Goal: Task Accomplishment & Management: Manage account settings

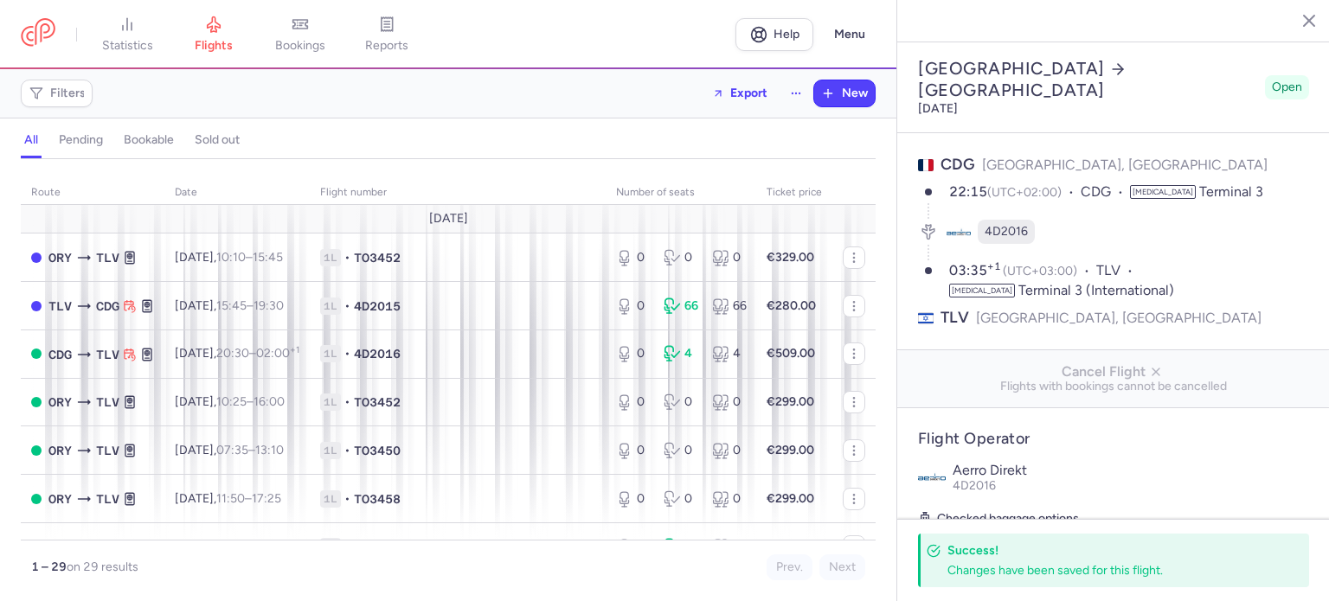
select select "hours"
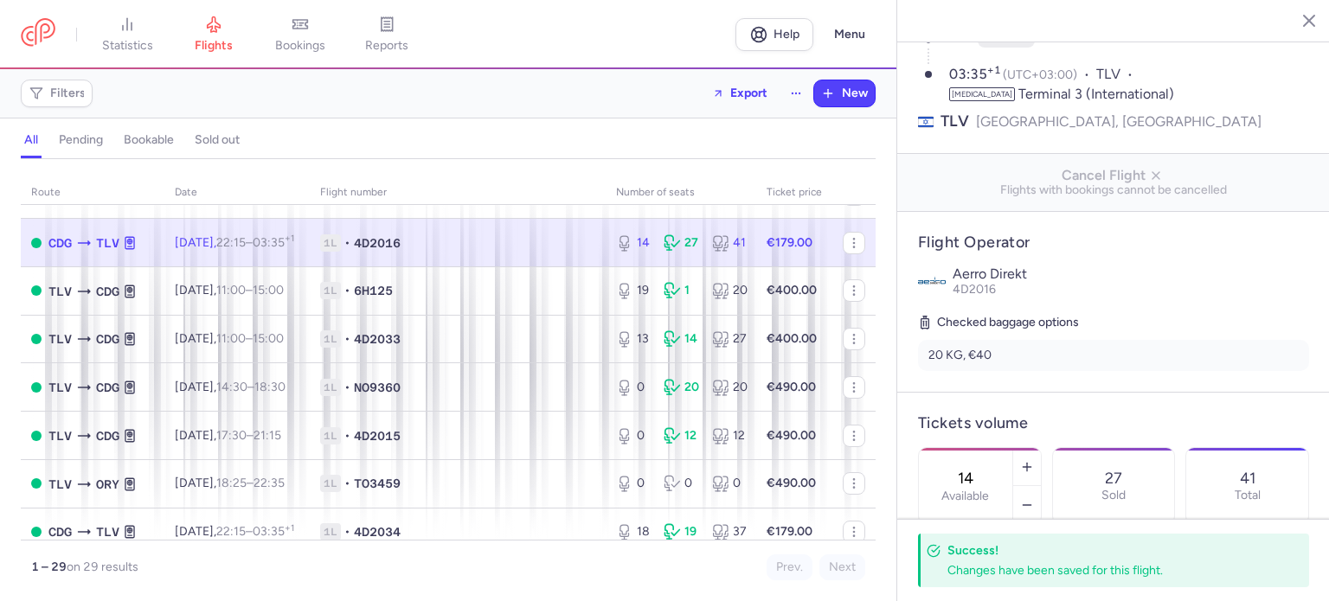
scroll to position [805, 0]
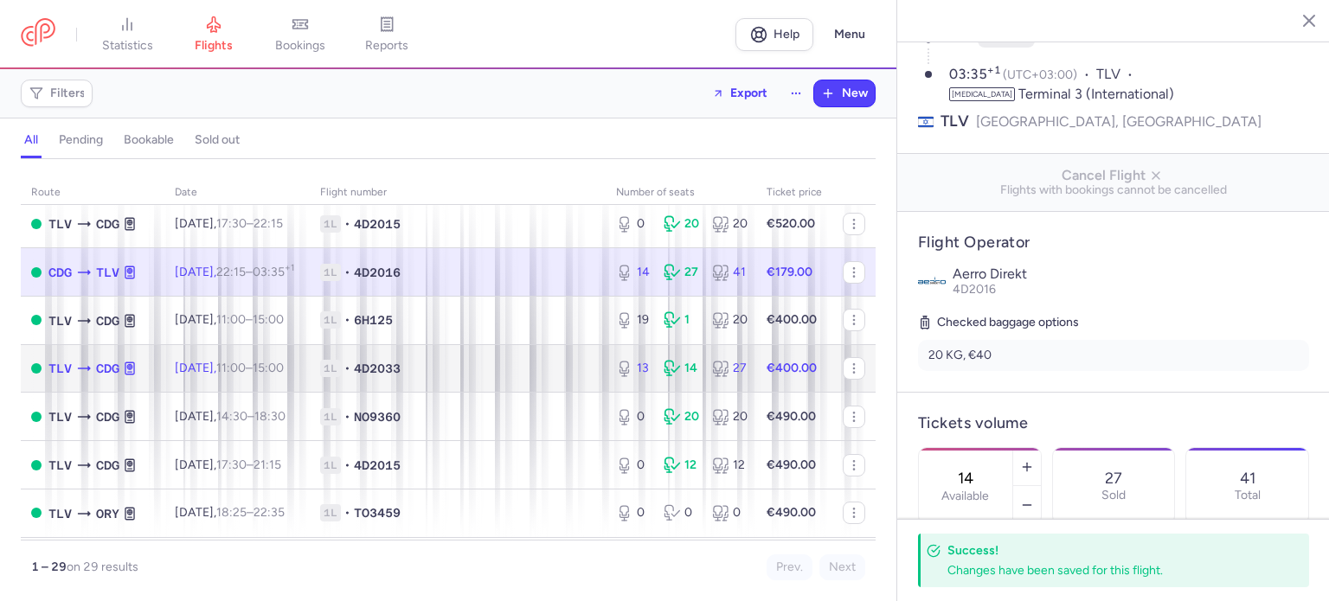
drag, startPoint x: 459, startPoint y: 388, endPoint x: 472, endPoint y: 381, distance: 15.1
click at [459, 377] on span "1L • 4D2033" at bounding box center [457, 368] width 275 height 17
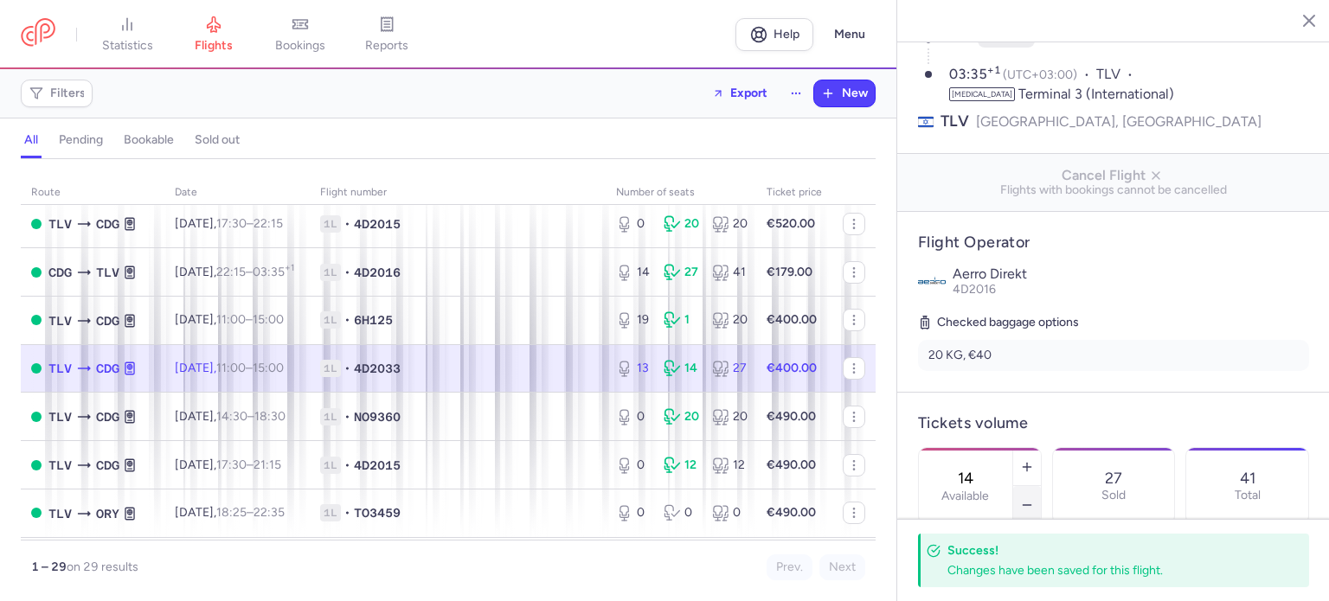
click at [1034, 498] on icon "button" at bounding box center [1027, 505] width 14 height 14
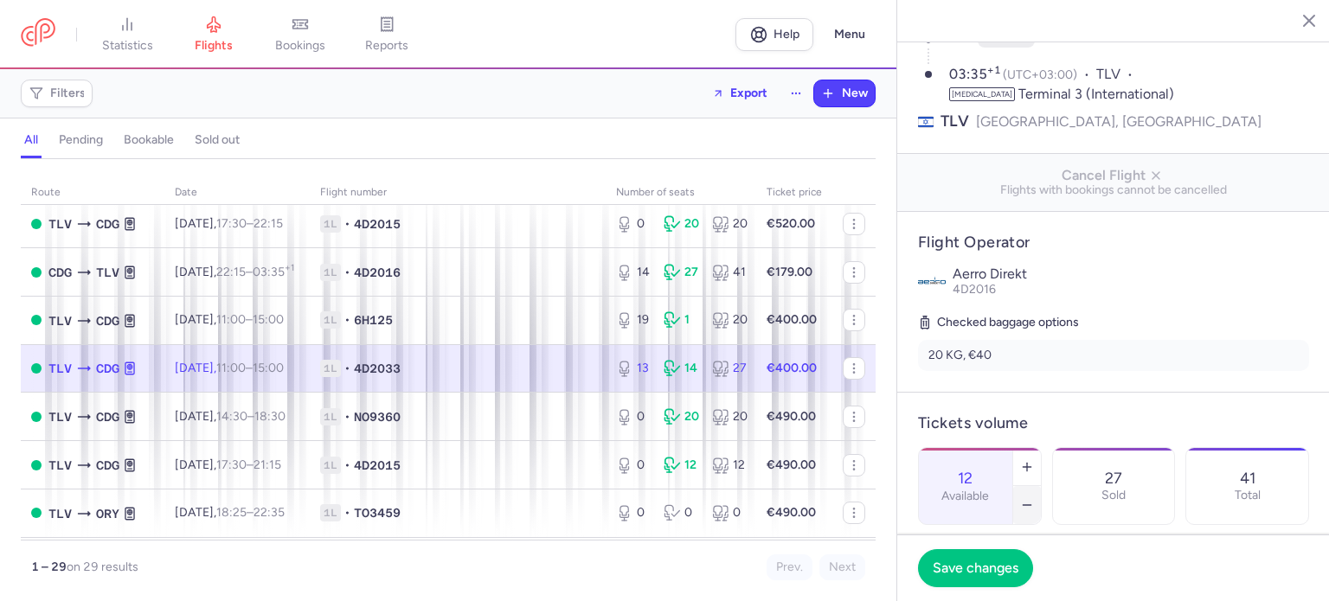
click at [1034, 498] on icon "button" at bounding box center [1027, 505] width 14 height 14
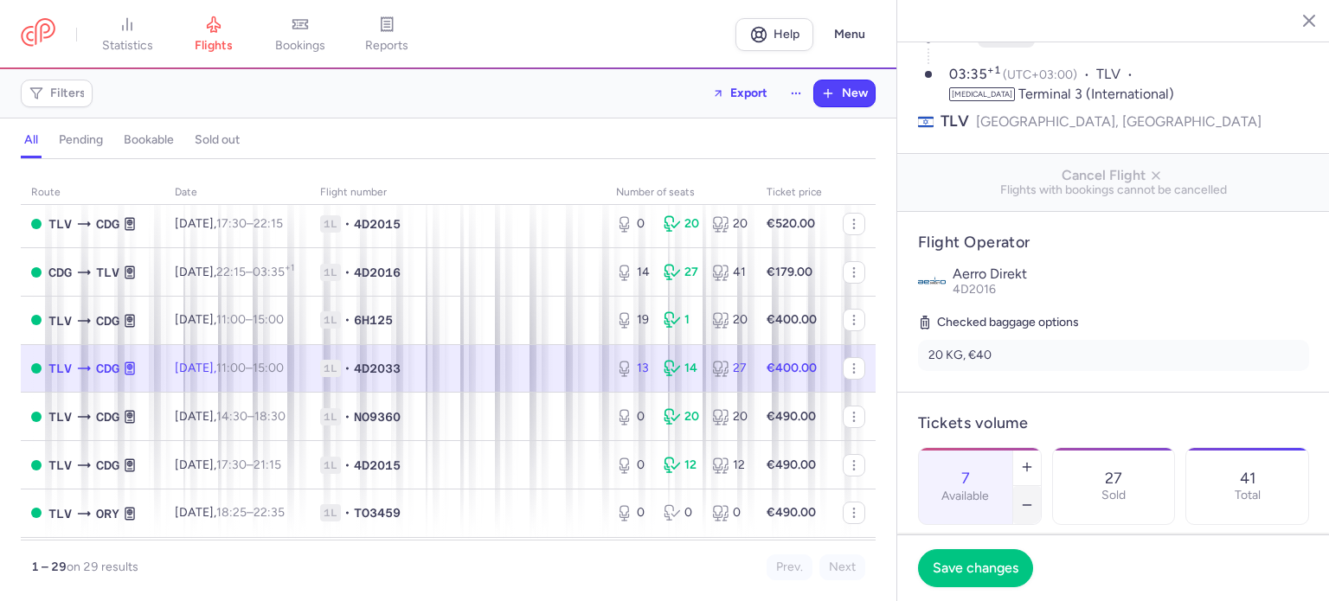
click at [1034, 498] on icon "button" at bounding box center [1027, 505] width 14 height 14
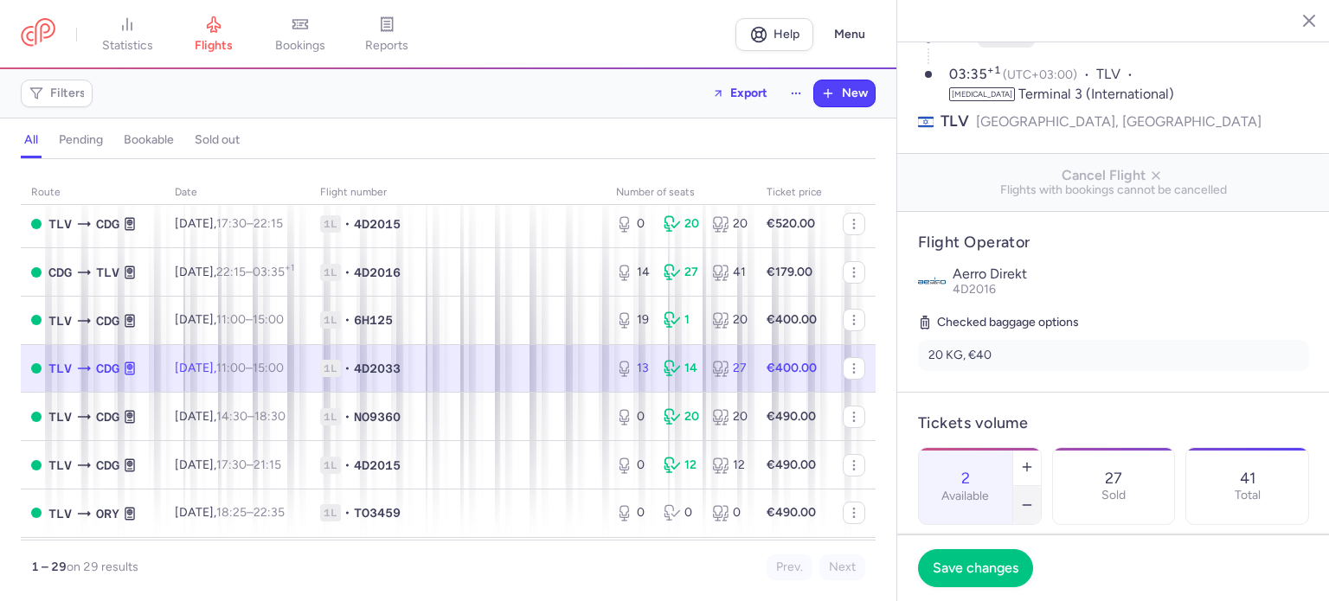
click at [1034, 498] on icon "button" at bounding box center [1027, 505] width 14 height 14
type input "0"
click at [1000, 569] on span "Save changes" at bounding box center [975, 568] width 86 height 16
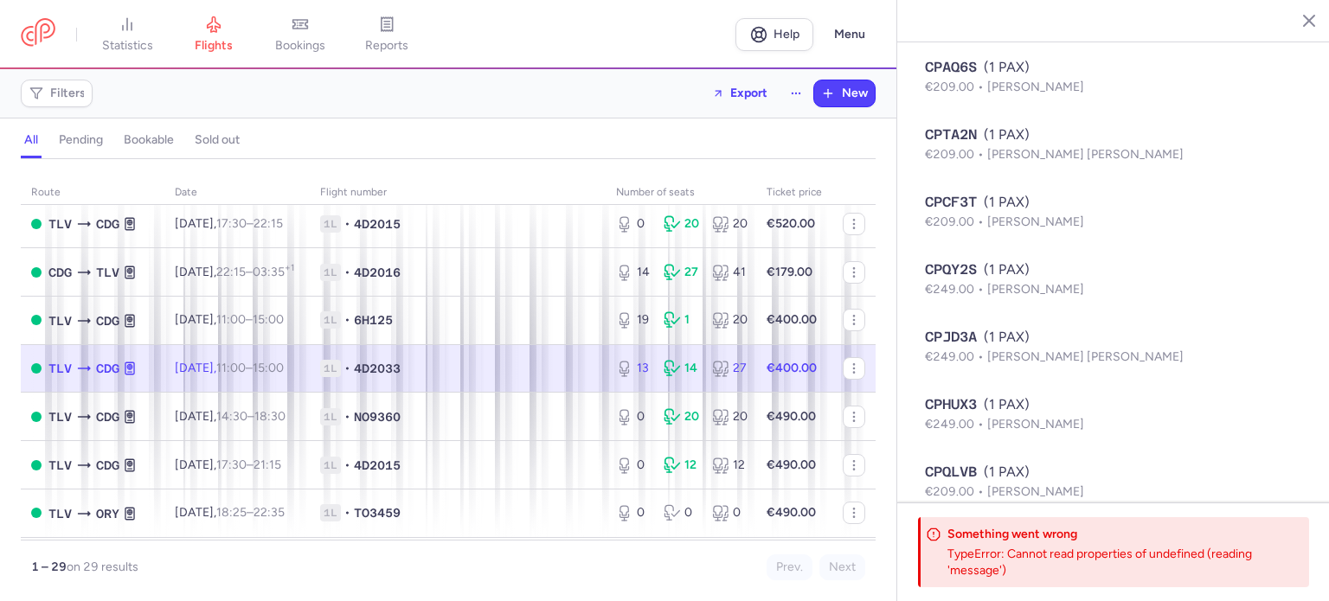
scroll to position [2170, 0]
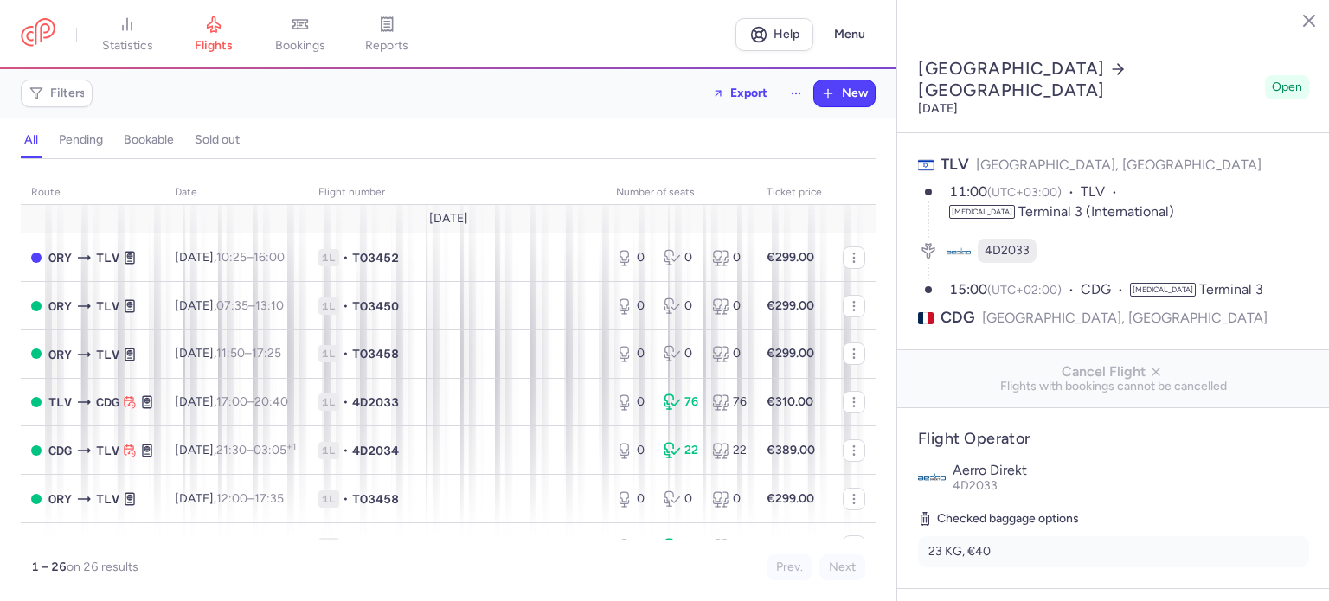
select select "hours"
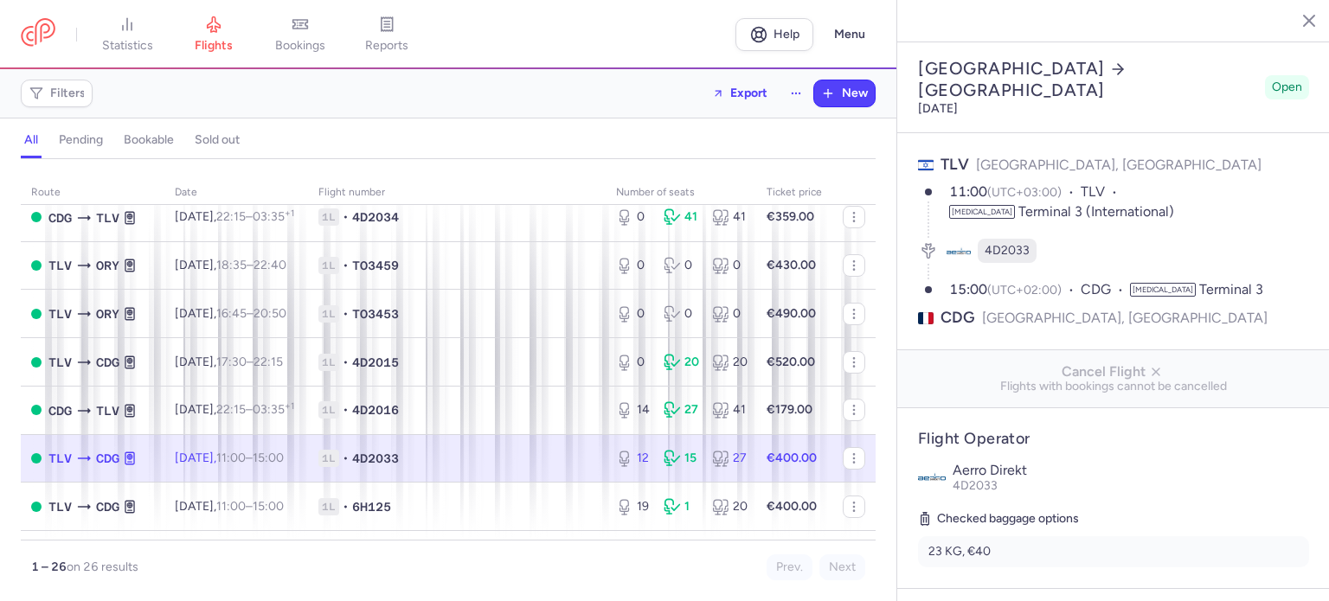
scroll to position [692, 0]
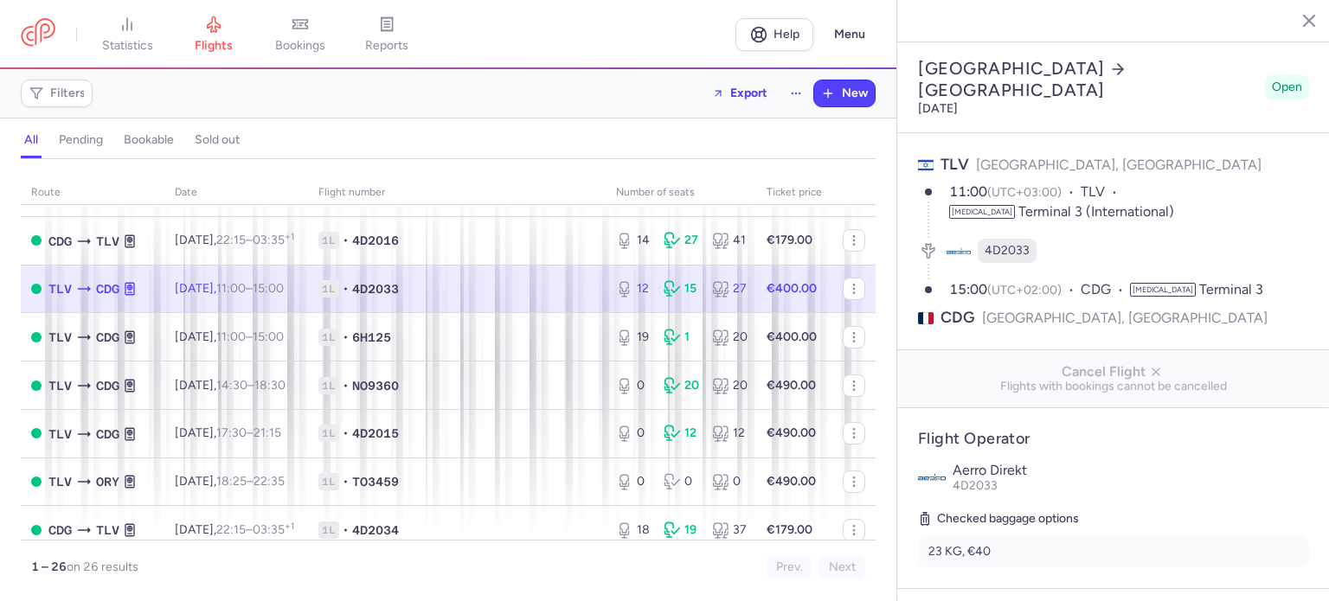
click at [484, 313] on td "1L • 4D2033" at bounding box center [457, 289] width 298 height 48
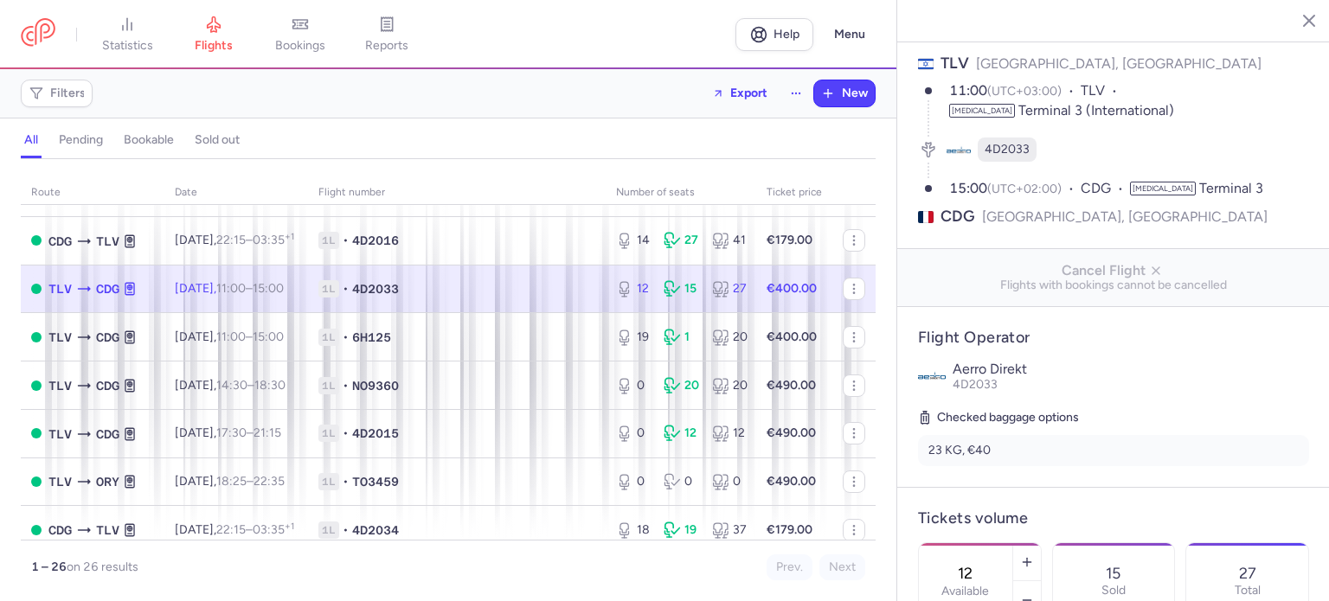
scroll to position [260, 0]
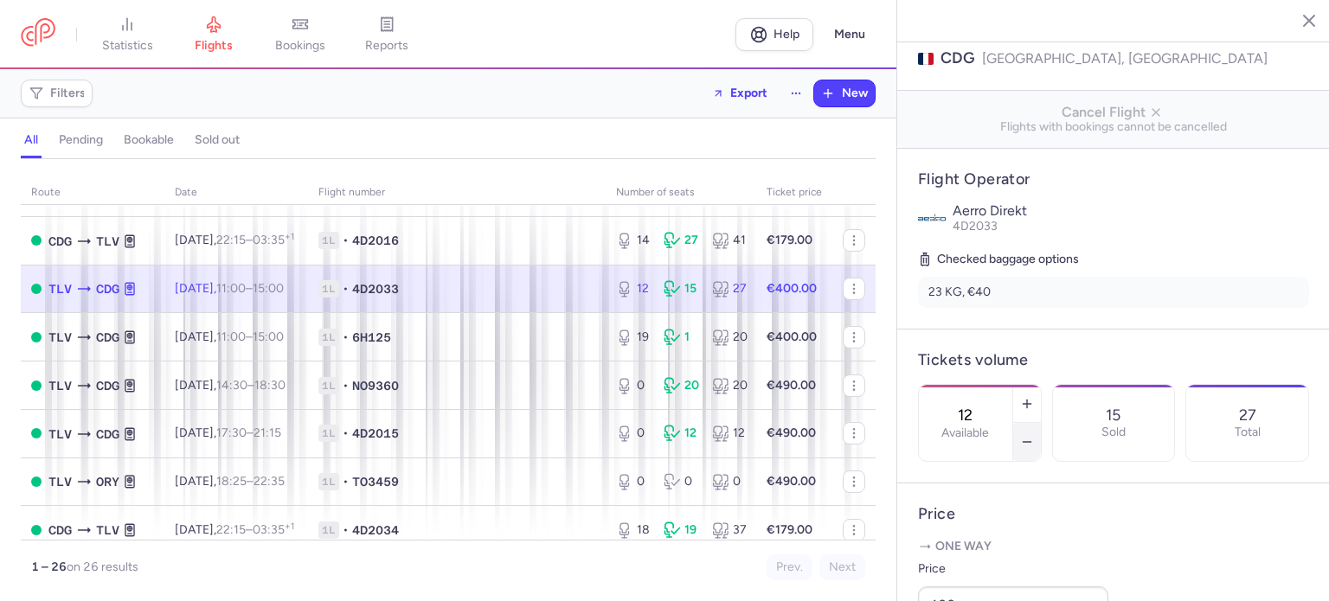
click at [1034, 435] on icon "button" at bounding box center [1027, 442] width 14 height 14
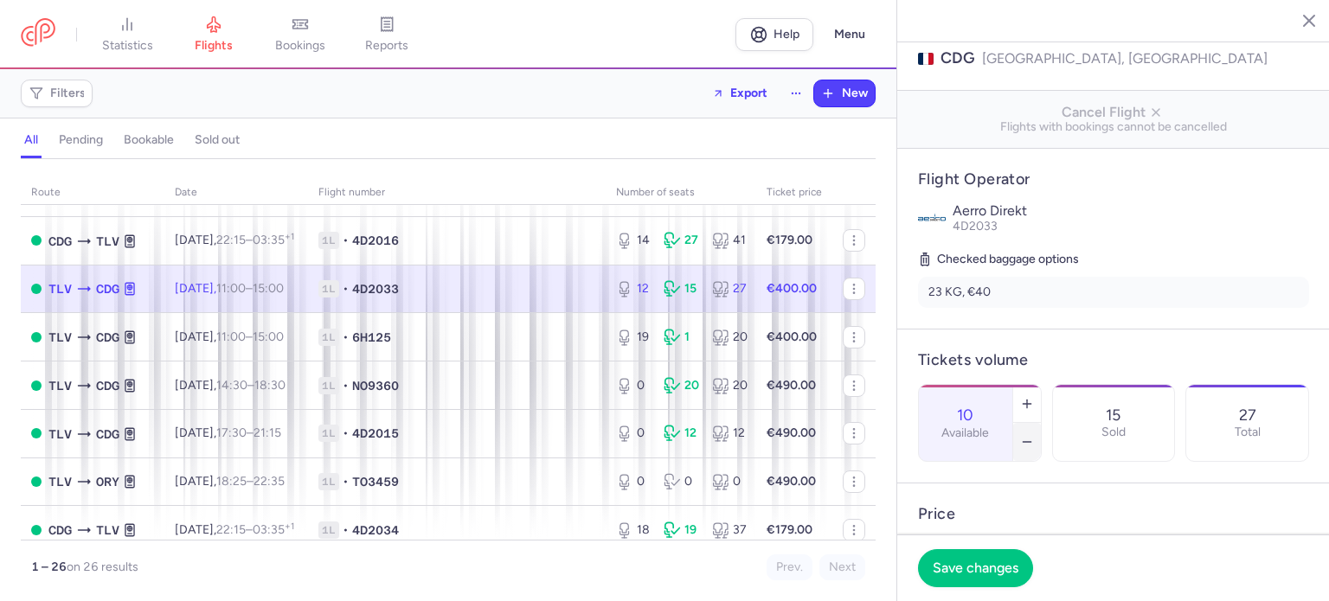
click at [1034, 435] on icon "button" at bounding box center [1027, 442] width 14 height 14
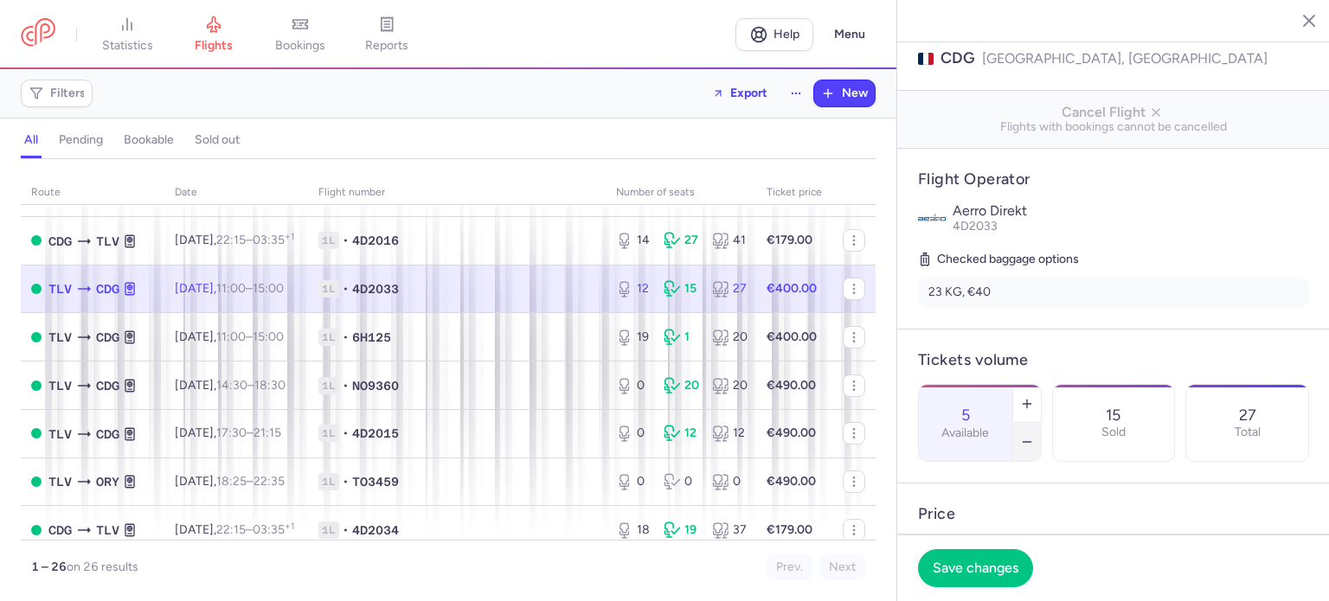
click at [1034, 435] on icon "button" at bounding box center [1027, 442] width 14 height 14
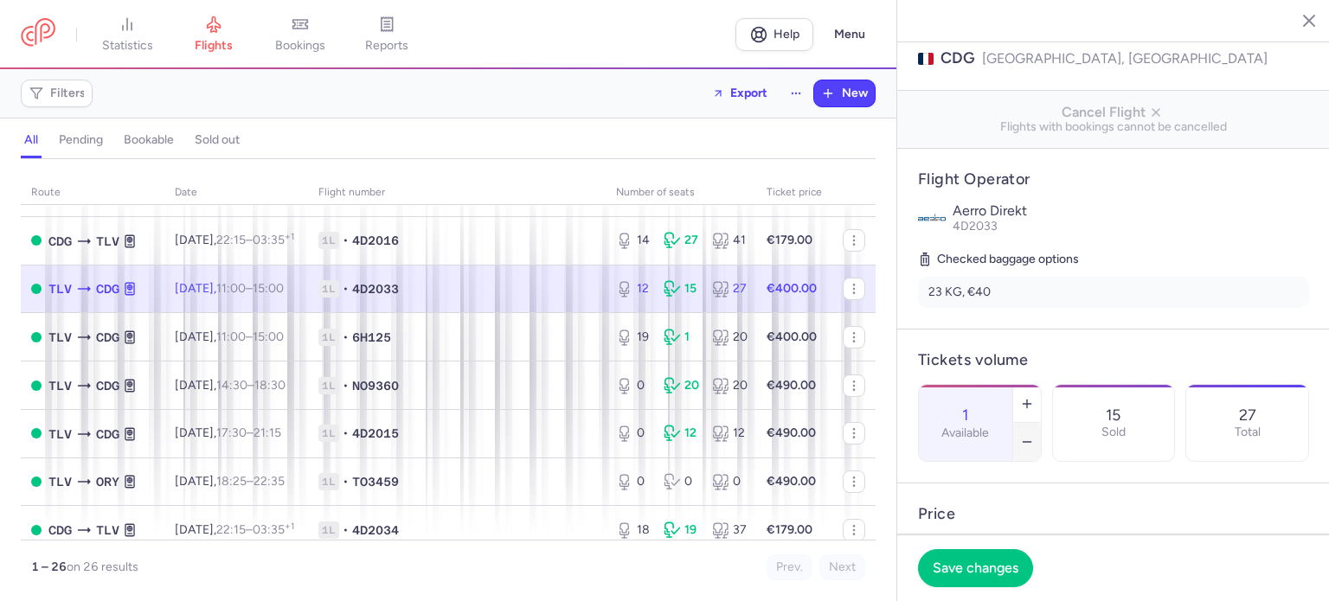
type input "0"
click at [997, 557] on button "Save changes" at bounding box center [975, 567] width 115 height 38
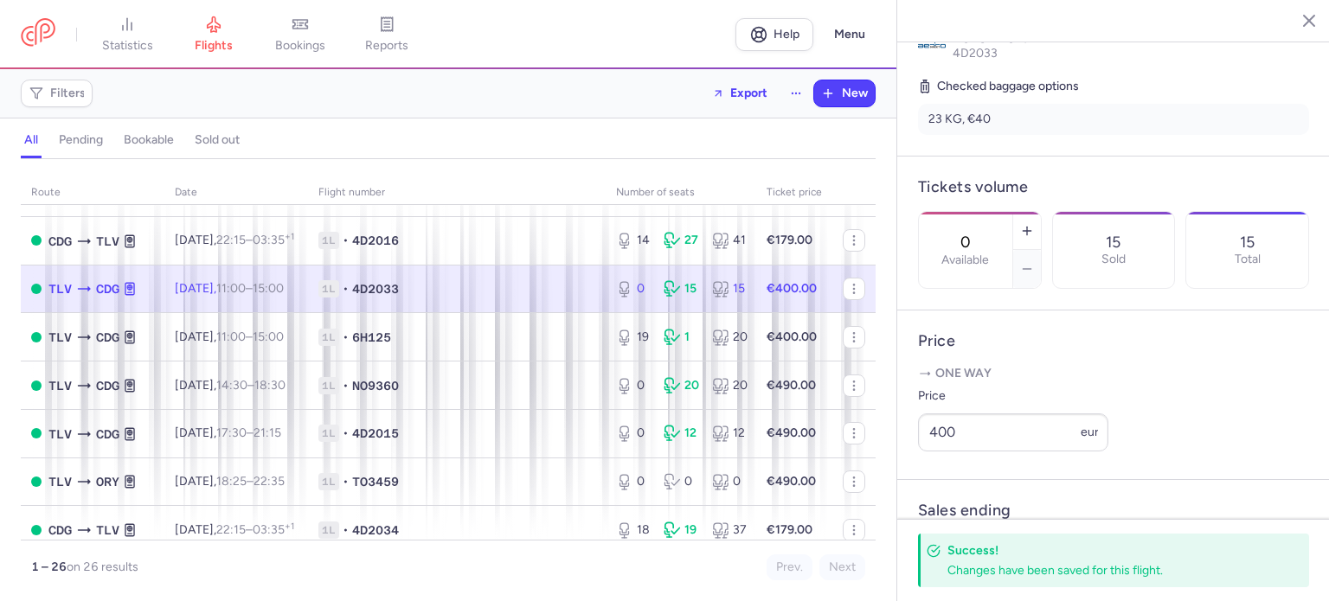
scroll to position [0, 0]
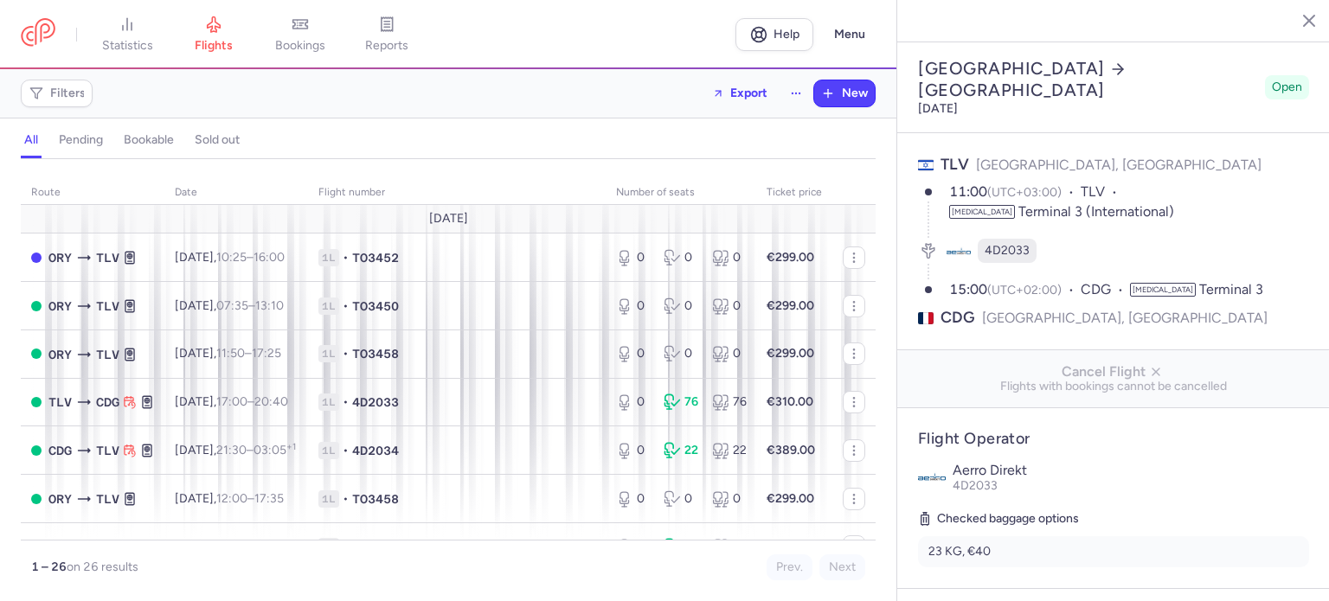
select select "hours"
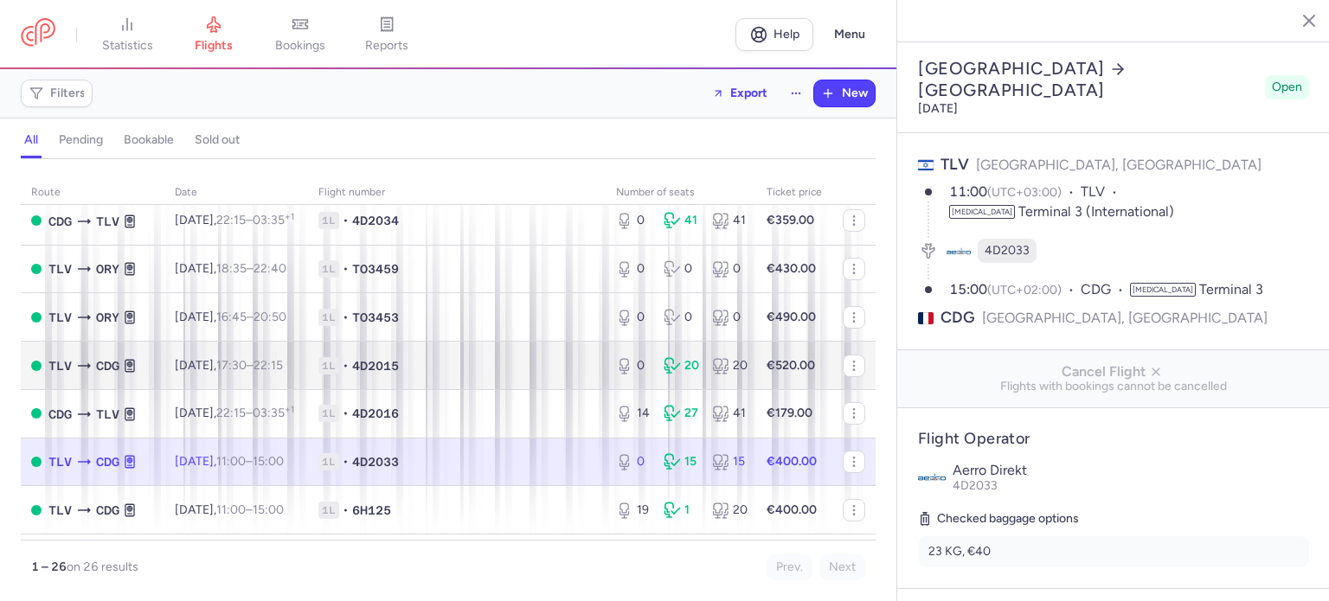
scroll to position [692, 0]
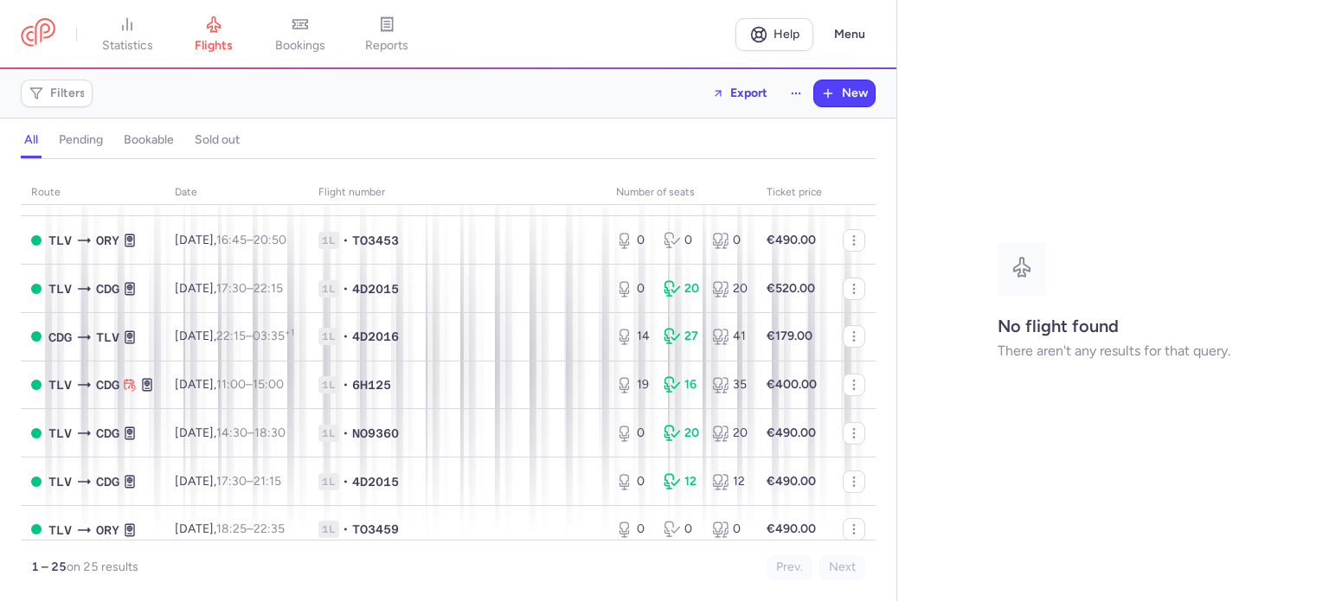
scroll to position [606, 0]
